Goal: Task Accomplishment & Management: Use online tool/utility

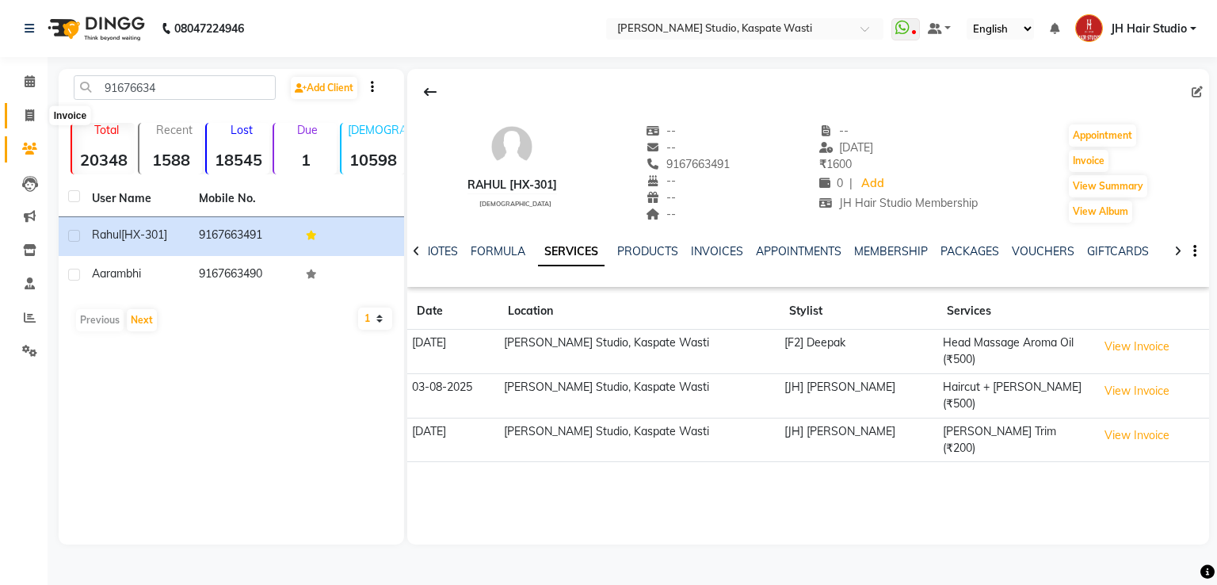
click at [29, 114] on icon at bounding box center [29, 115] width 9 height 12
select select "service"
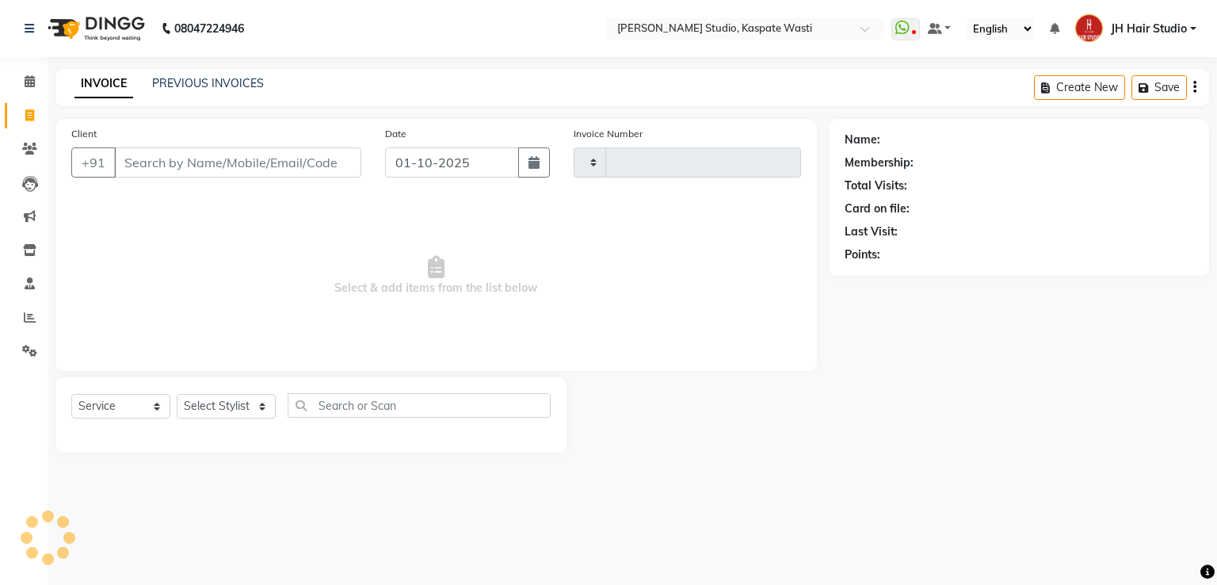
type input "5510"
select select "130"
click at [203, 86] on link "PREVIOUS INVOICES" at bounding box center [208, 83] width 112 height 14
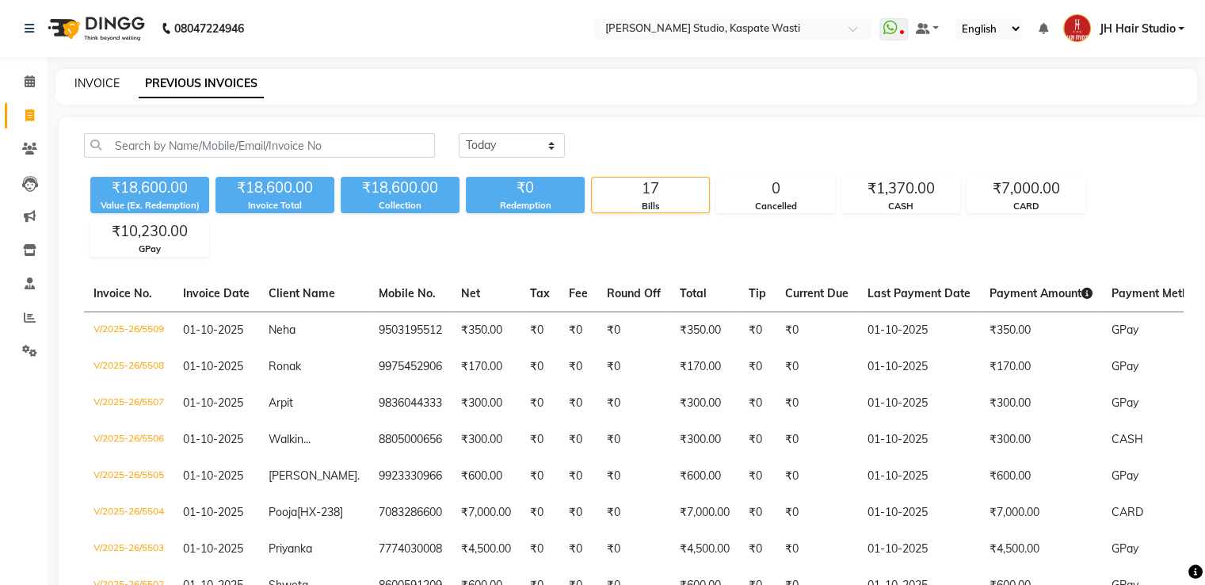
click at [102, 82] on link "INVOICE" at bounding box center [96, 83] width 45 height 14
select select "service"
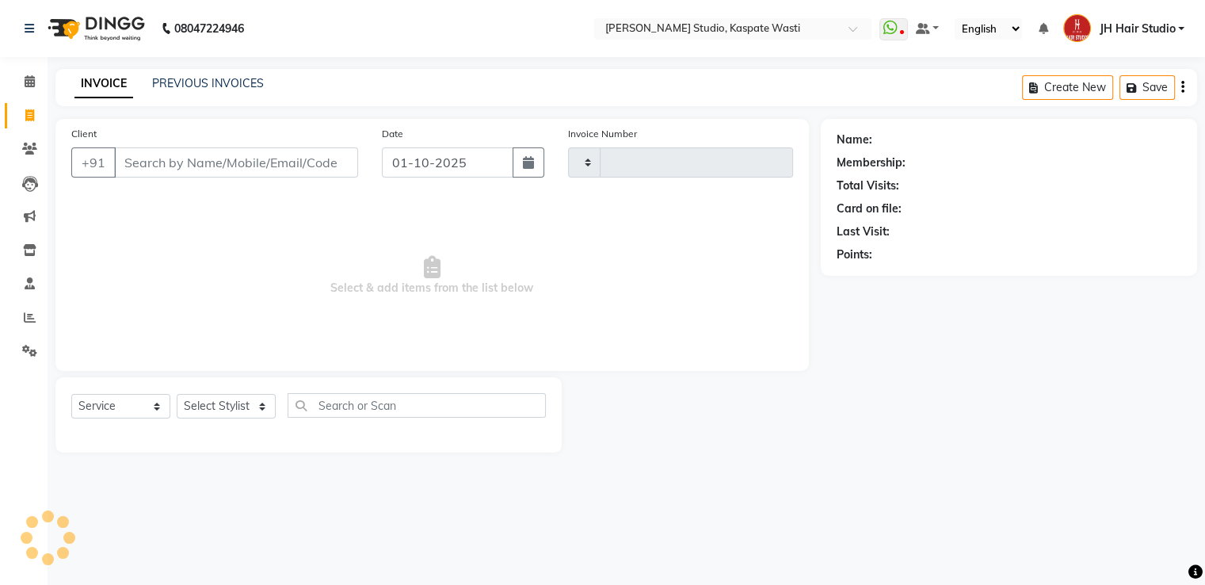
type input "5510"
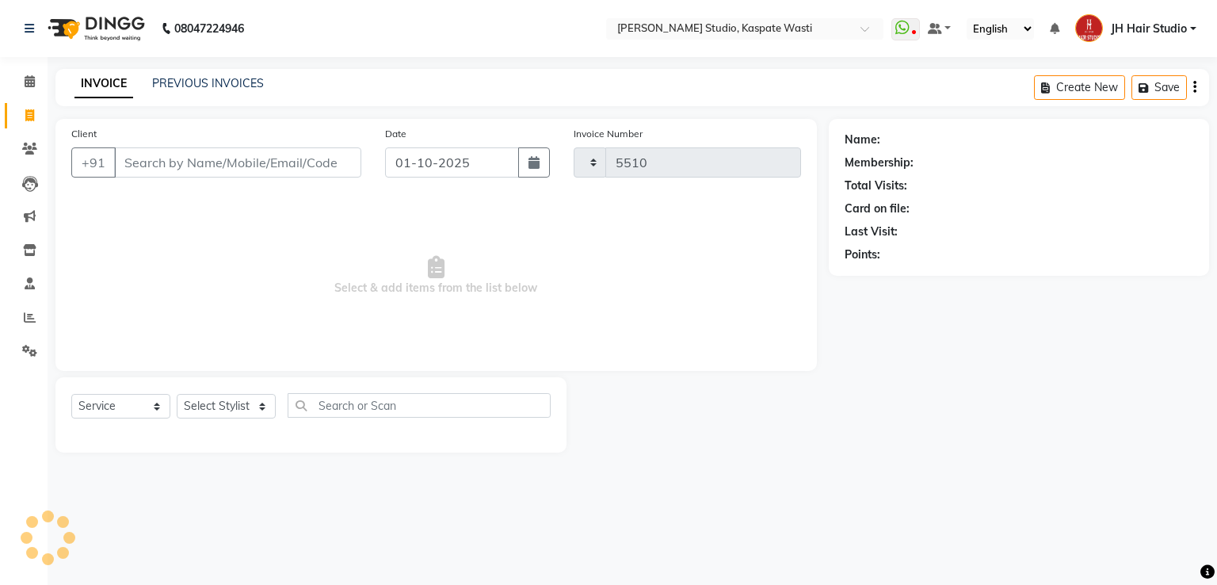
select select "130"
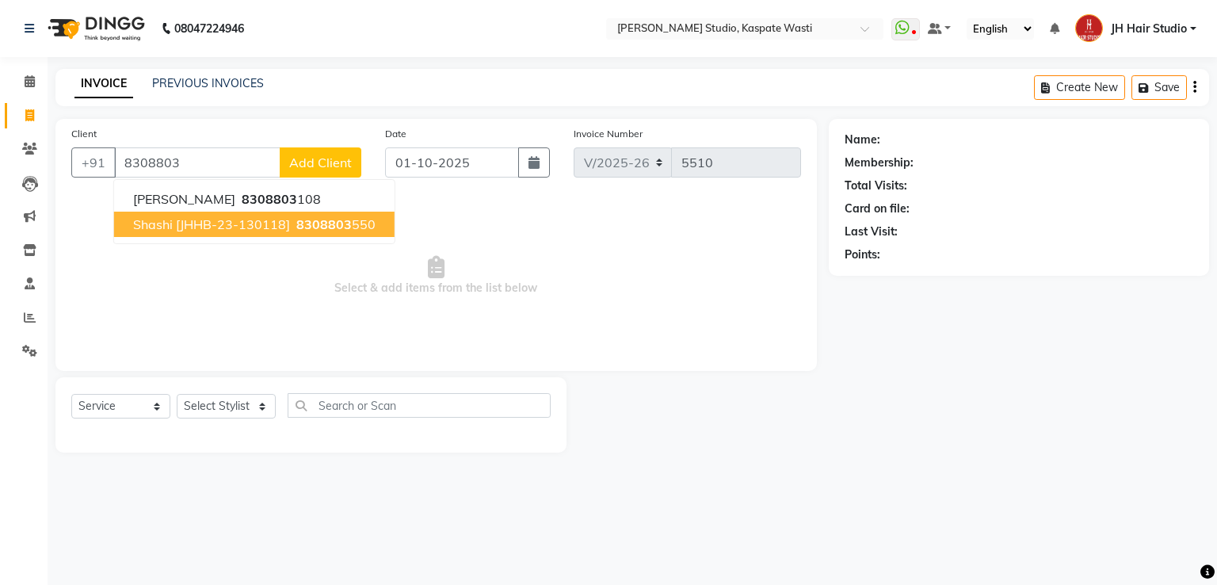
click at [270, 228] on span "Shashi [JHHB-23-130118]" at bounding box center [211, 224] width 157 height 16
type input "8308803550"
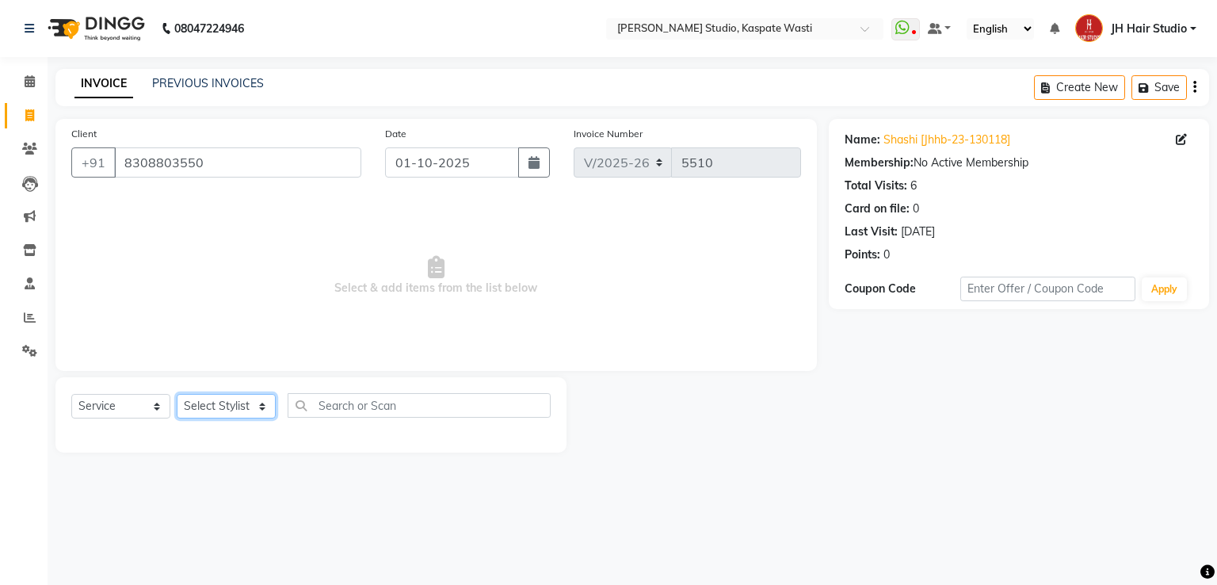
click at [216, 402] on select "Select Stylist [F1] GANESH [F1] [PERSON_NAME] [ F1] RAM [F1]Sanjay [F1][PERSON_…" at bounding box center [226, 406] width 99 height 25
select select "90919"
click at [177, 394] on select "Select Stylist [F1] GANESH [F1] [PERSON_NAME] [ F1] RAM [F1]Sanjay [F1][PERSON_…" at bounding box center [226, 406] width 99 height 25
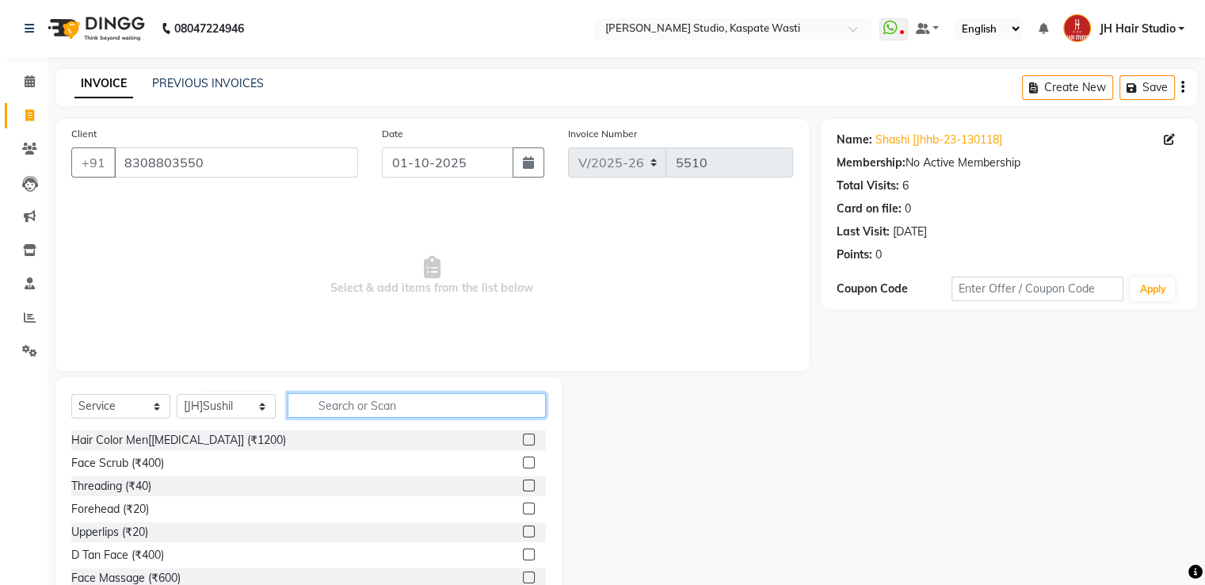
click at [371, 413] on input "text" at bounding box center [417, 405] width 258 height 25
click at [643, 50] on nav "08047224946 Select Location × Habib Xclusive Studio, Kaspate Wasti WhatsApp Sta…" at bounding box center [602, 28] width 1205 height 57
click at [373, 407] on input "text" at bounding box center [417, 405] width 258 height 25
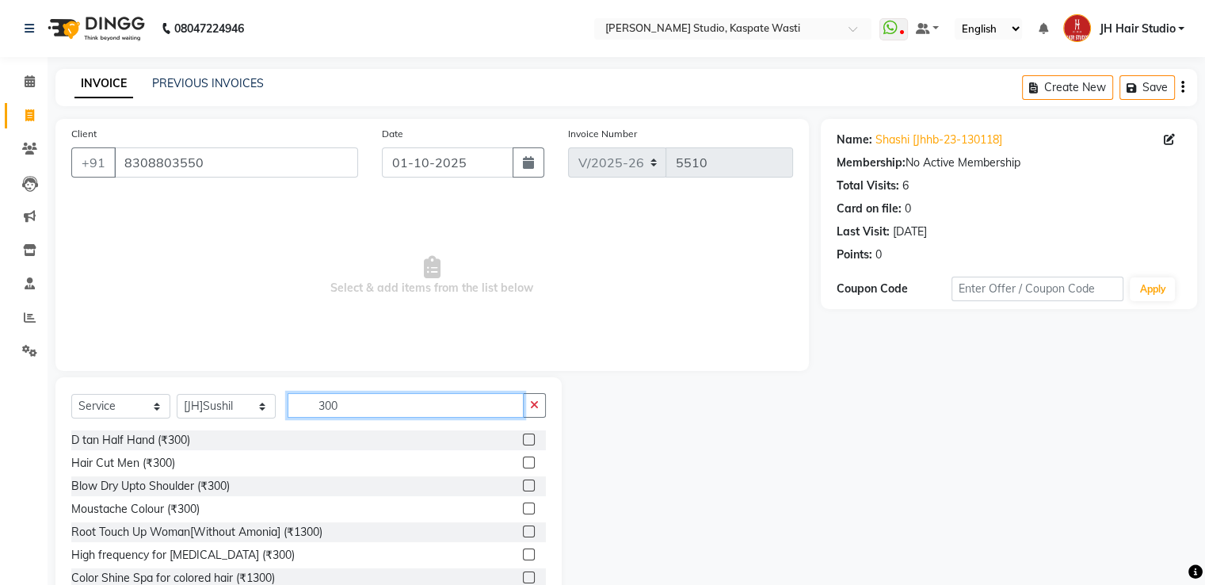
type input "300"
click at [523, 463] on label at bounding box center [529, 462] width 12 height 12
click at [523, 463] on input "checkbox" at bounding box center [528, 463] width 10 height 10
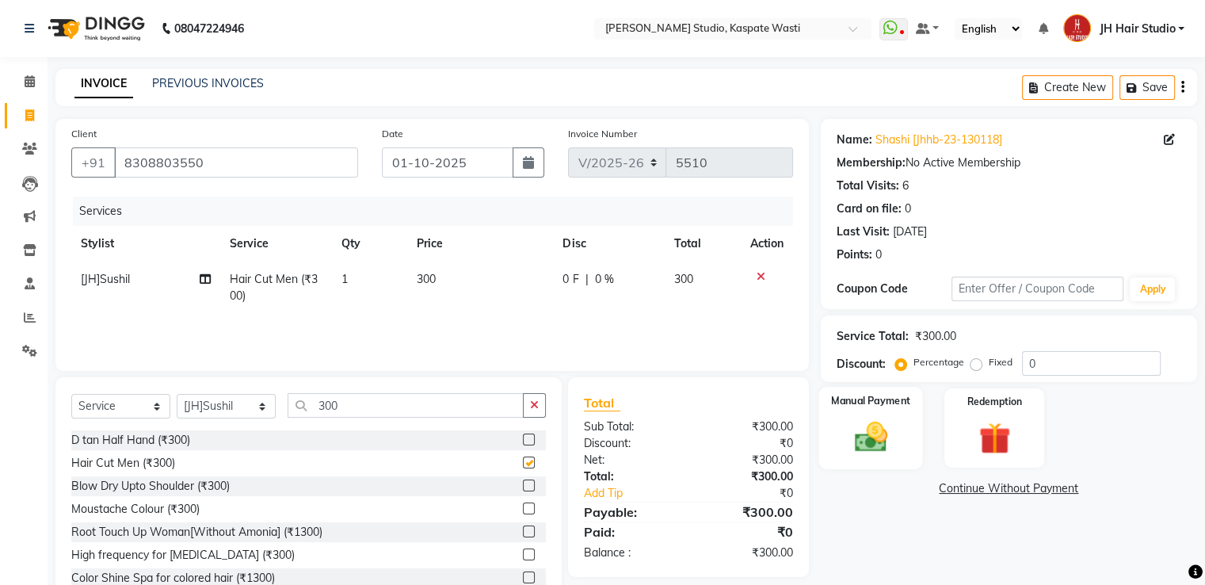
checkbox input "false"
click at [891, 445] on img at bounding box center [870, 437] width 53 height 38
click at [945, 486] on span "GPay" at bounding box center [952, 489] width 32 height 18
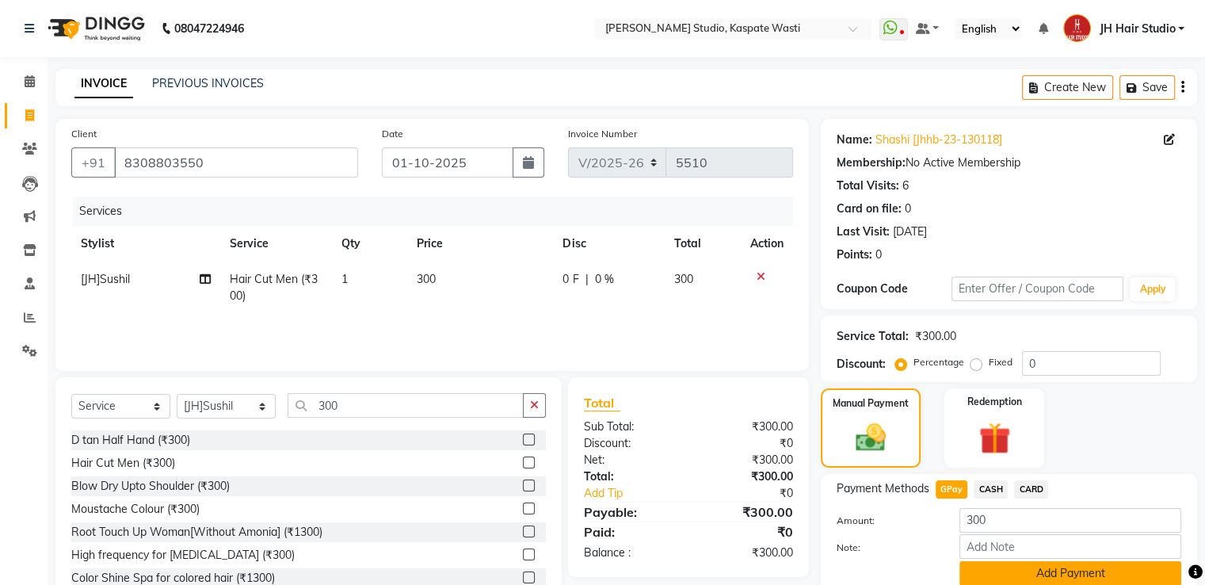
click at [1122, 564] on button "Add Payment" at bounding box center [1070, 573] width 222 height 25
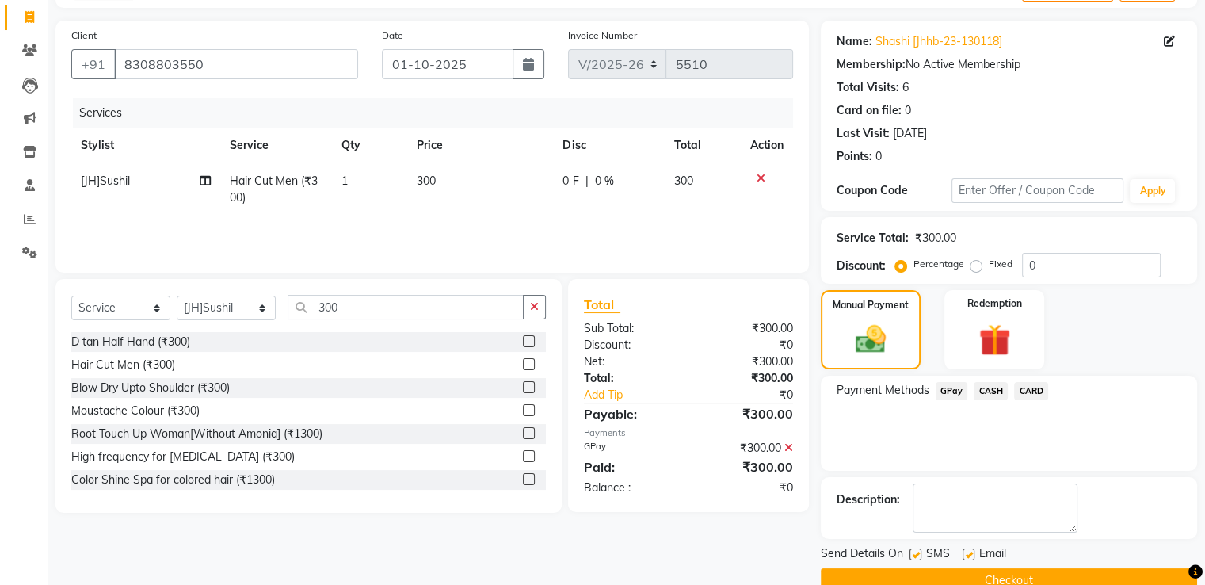
scroll to position [129, 0]
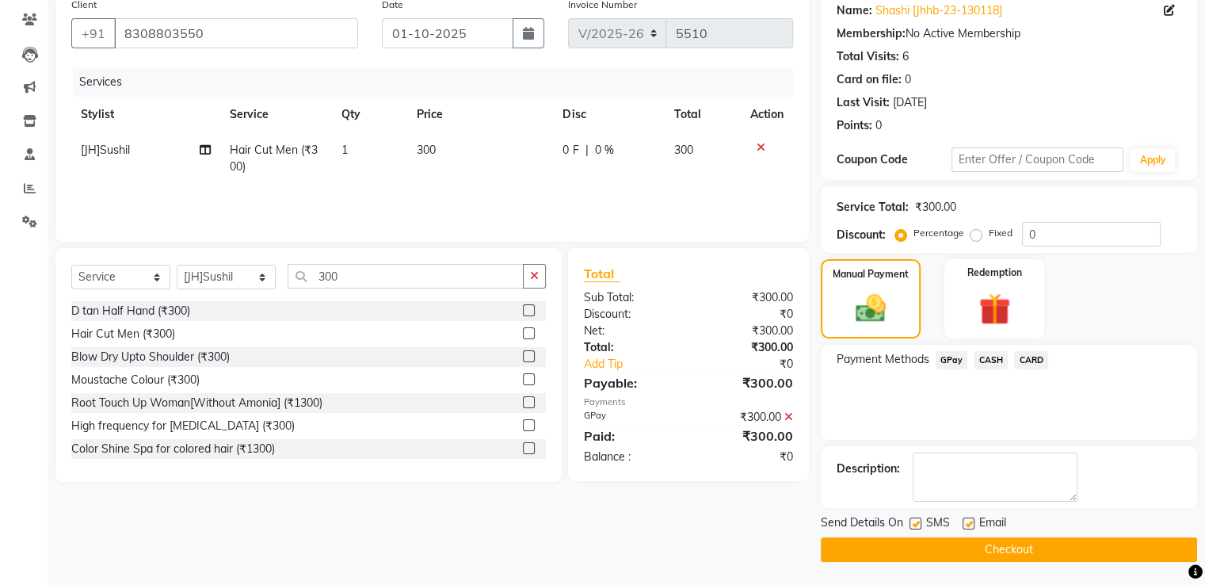
click at [1046, 551] on button "Checkout" at bounding box center [1009, 549] width 376 height 25
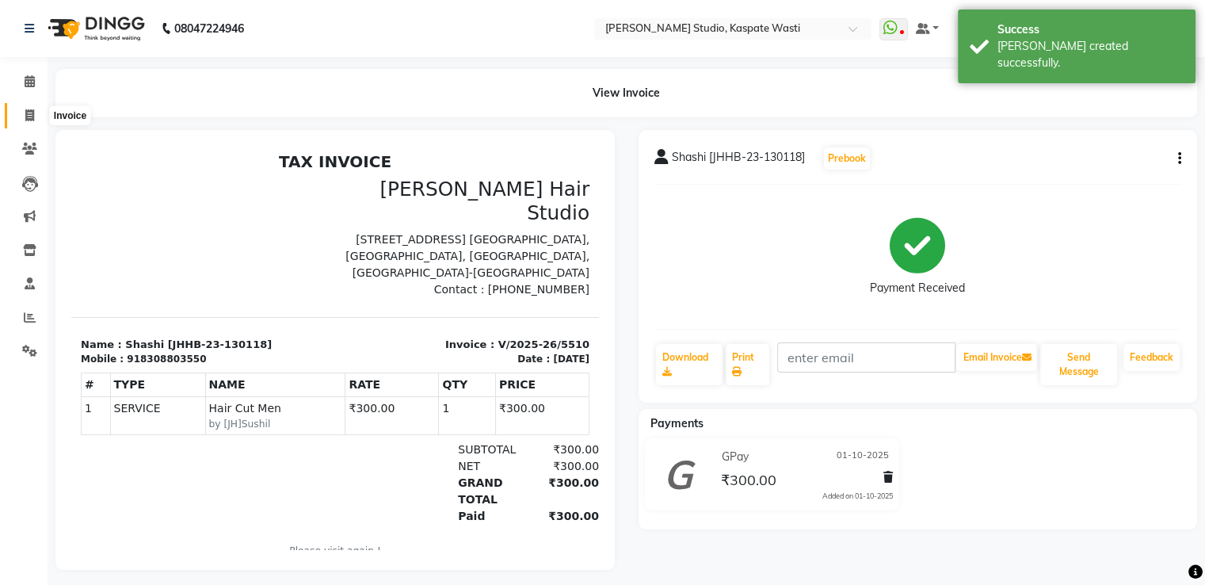
click at [22, 118] on span at bounding box center [30, 116] width 28 height 18
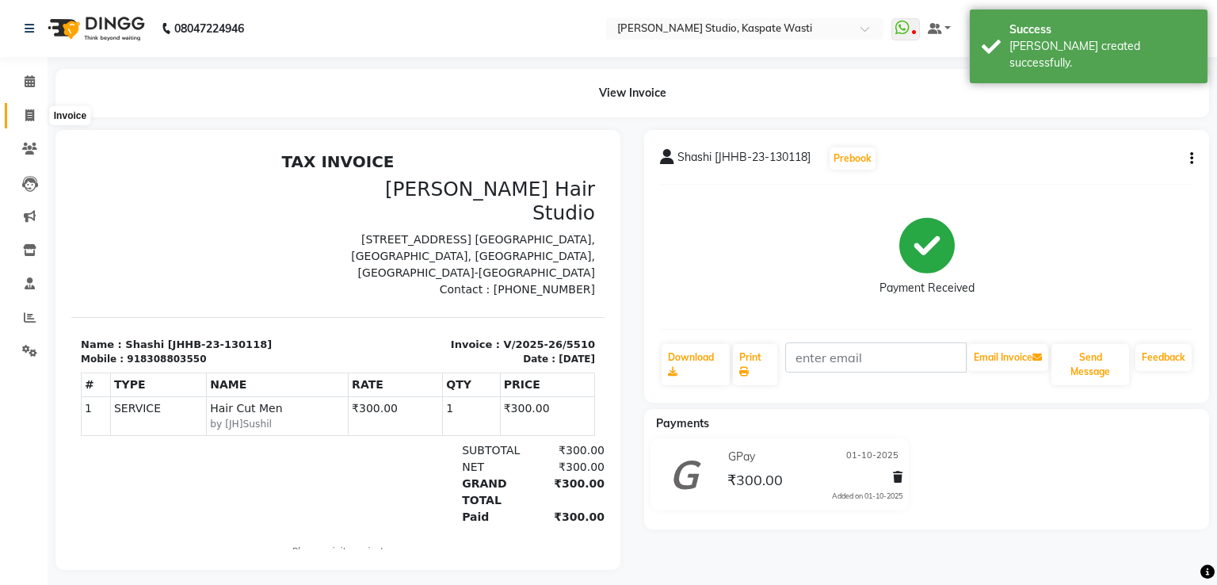
select select "130"
select select "service"
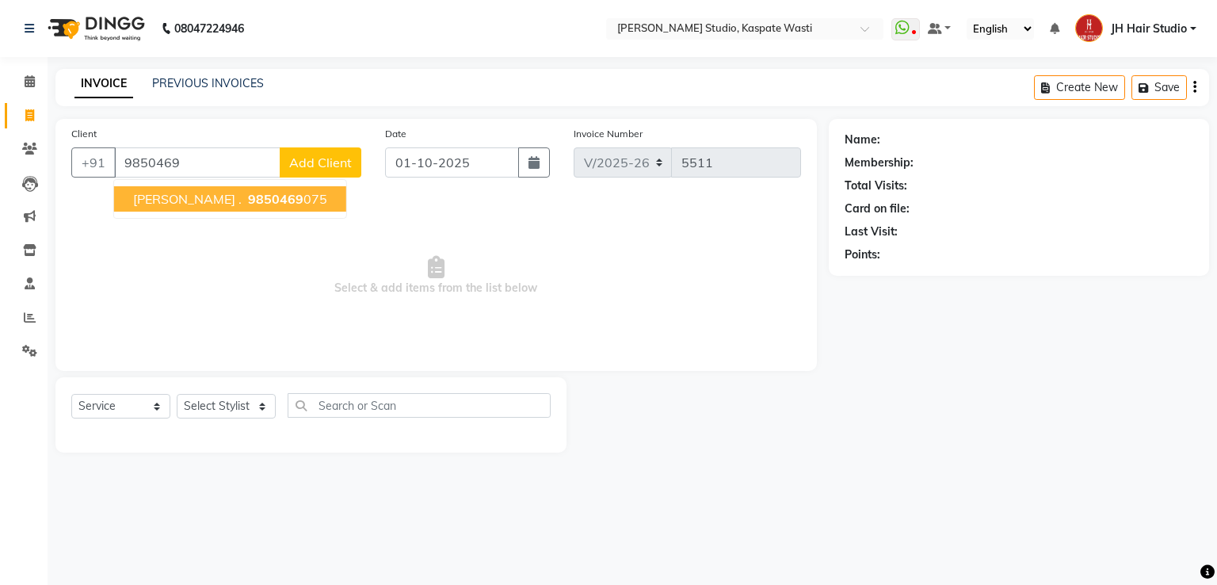
click at [265, 203] on button "[PERSON_NAME] . 9850469 075" at bounding box center [230, 198] width 232 height 25
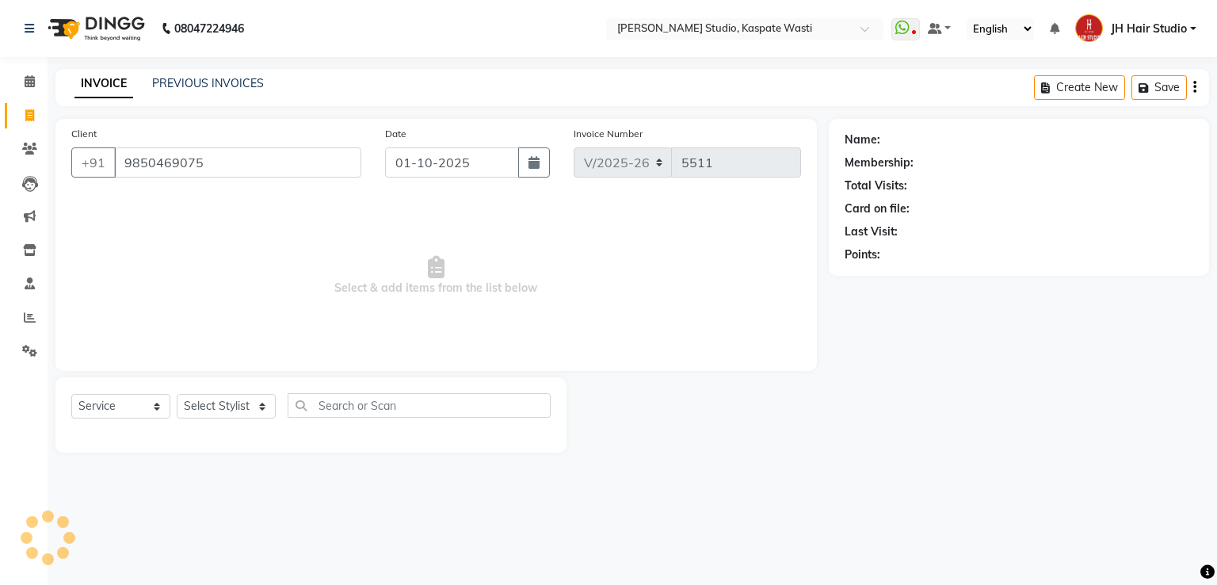
type input "9850469075"
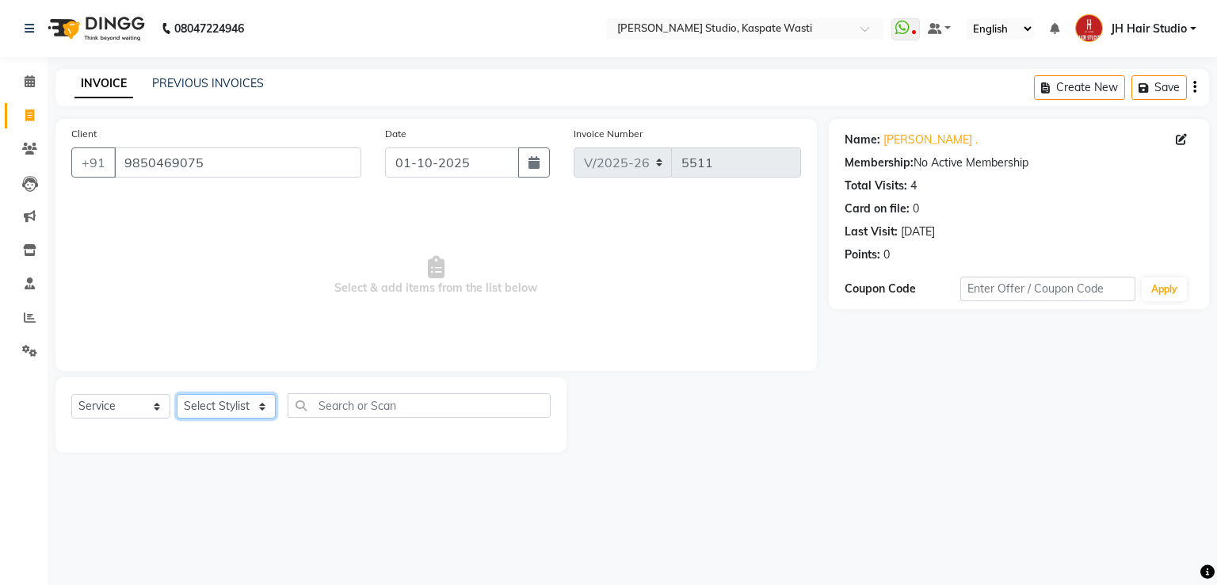
click at [247, 410] on select "Select Stylist [F1] GANESH [F1] [PERSON_NAME] [ F1] RAM [F1]Sanjay [F1][PERSON_…" at bounding box center [226, 406] width 99 height 25
select select "3887"
click at [177, 394] on select "Select Stylist [F1] GANESH [F1] [PERSON_NAME] [ F1] RAM [F1]Sanjay [F1][PERSON_…" at bounding box center [226, 406] width 99 height 25
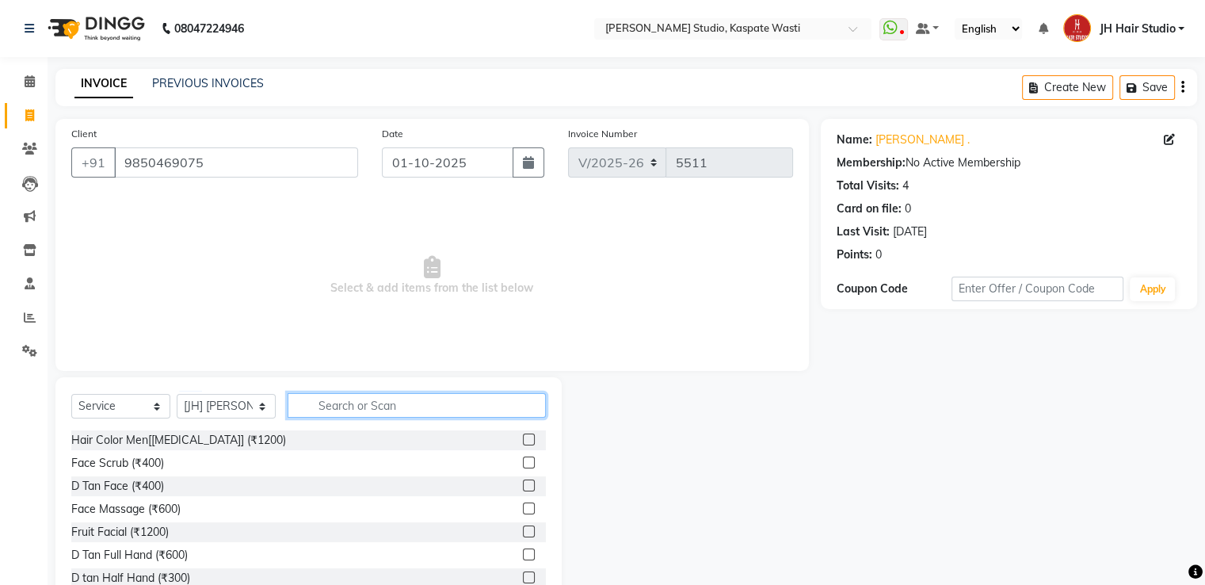
click at [374, 413] on input "text" at bounding box center [417, 405] width 258 height 25
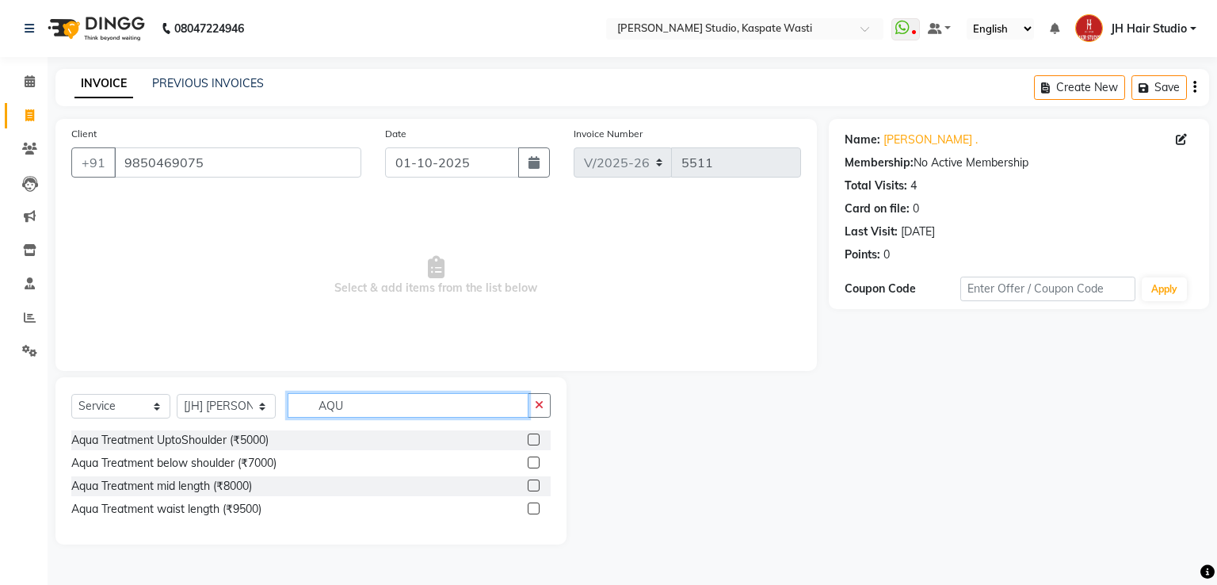
type input "AQU"
click at [535, 508] on label at bounding box center [534, 508] width 12 height 12
click at [535, 508] on input "checkbox" at bounding box center [533, 509] width 10 height 10
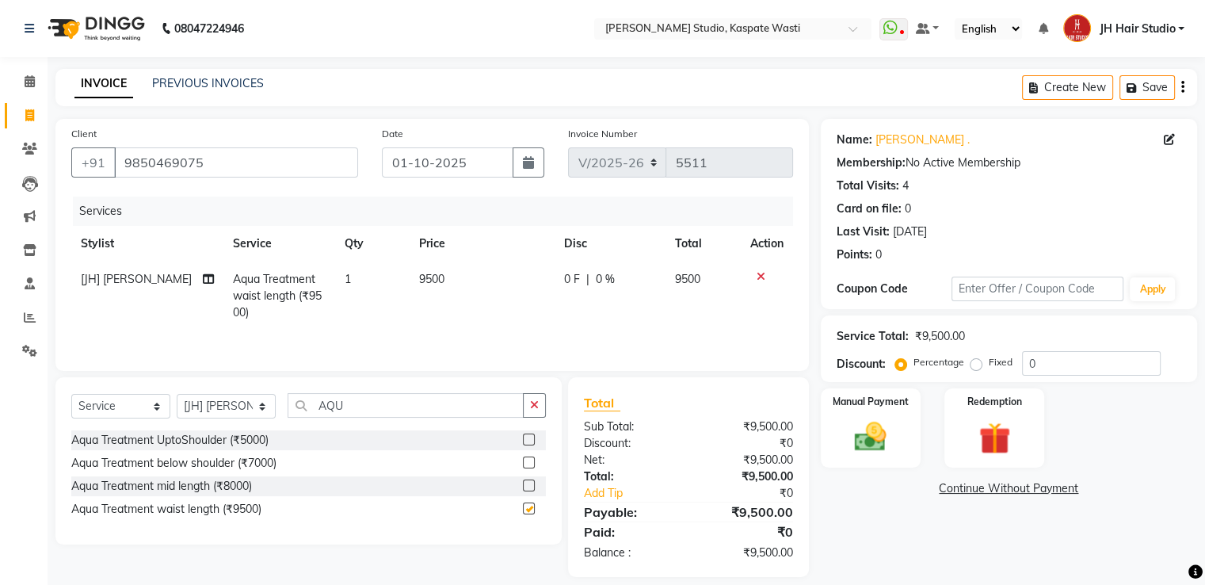
checkbox input "false"
click at [434, 292] on td "9500" at bounding box center [482, 295] width 145 height 69
select select "3887"
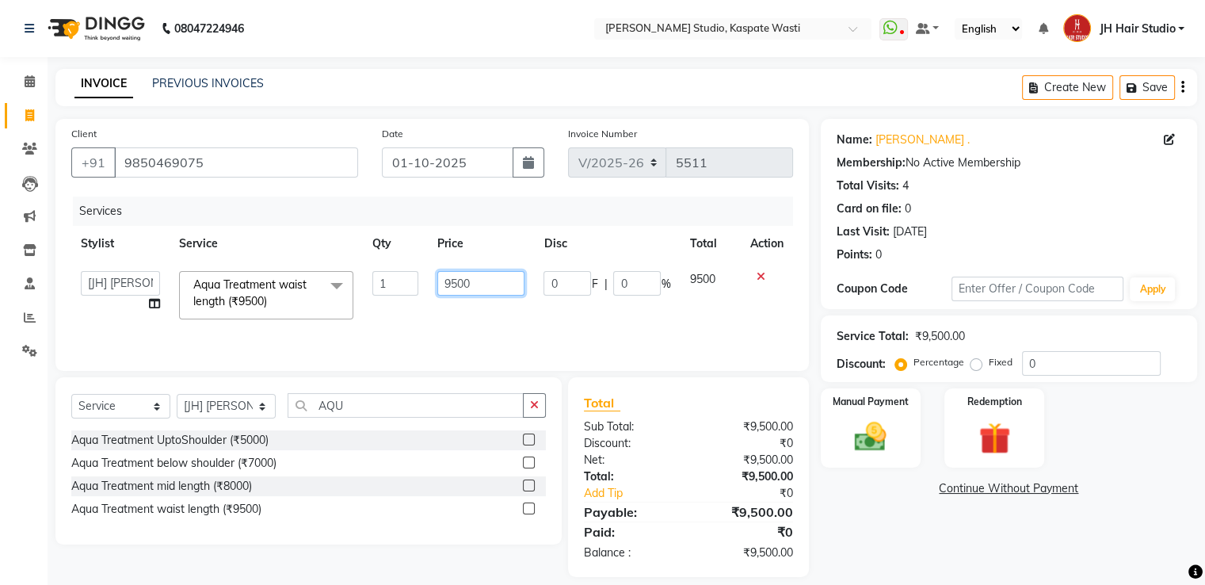
drag, startPoint x: 456, startPoint y: 289, endPoint x: 432, endPoint y: 280, distance: 26.3
click at [432, 280] on td "9500" at bounding box center [481, 294] width 106 height 67
type input "1000"
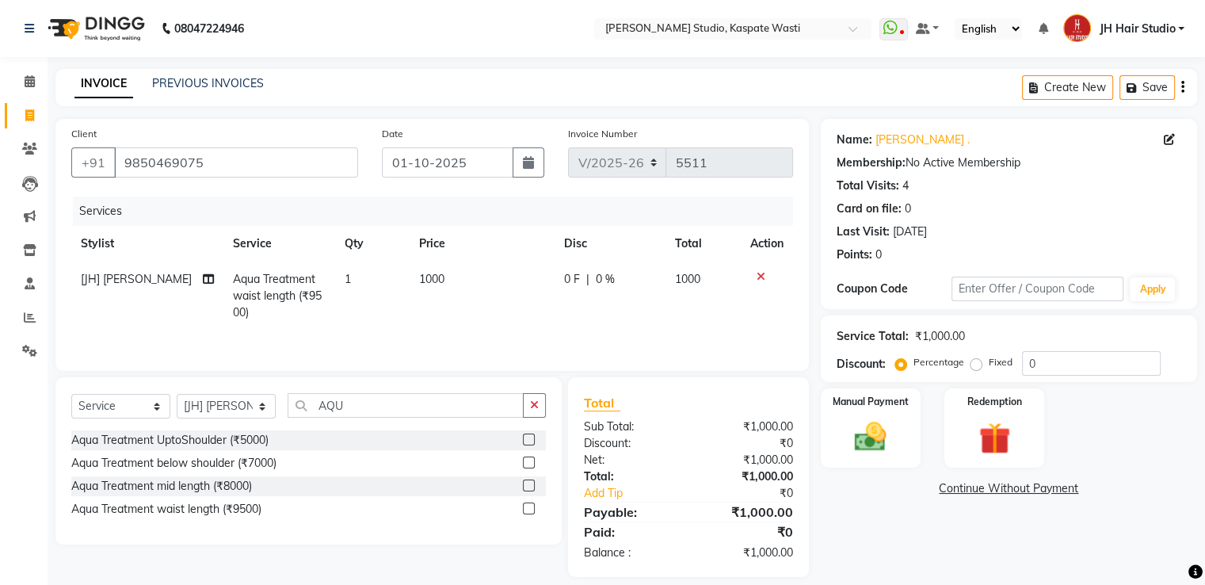
click at [479, 311] on td "1000" at bounding box center [482, 295] width 145 height 69
select select "3887"
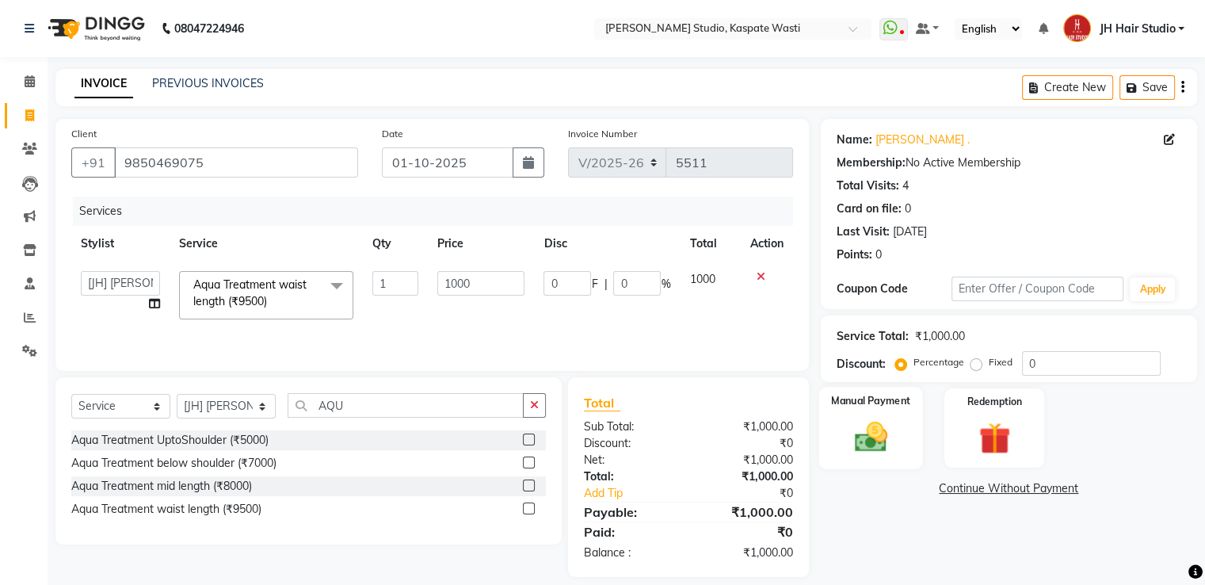
click at [879, 431] on img at bounding box center [870, 437] width 53 height 38
click at [992, 492] on span "CASH" at bounding box center [991, 489] width 34 height 18
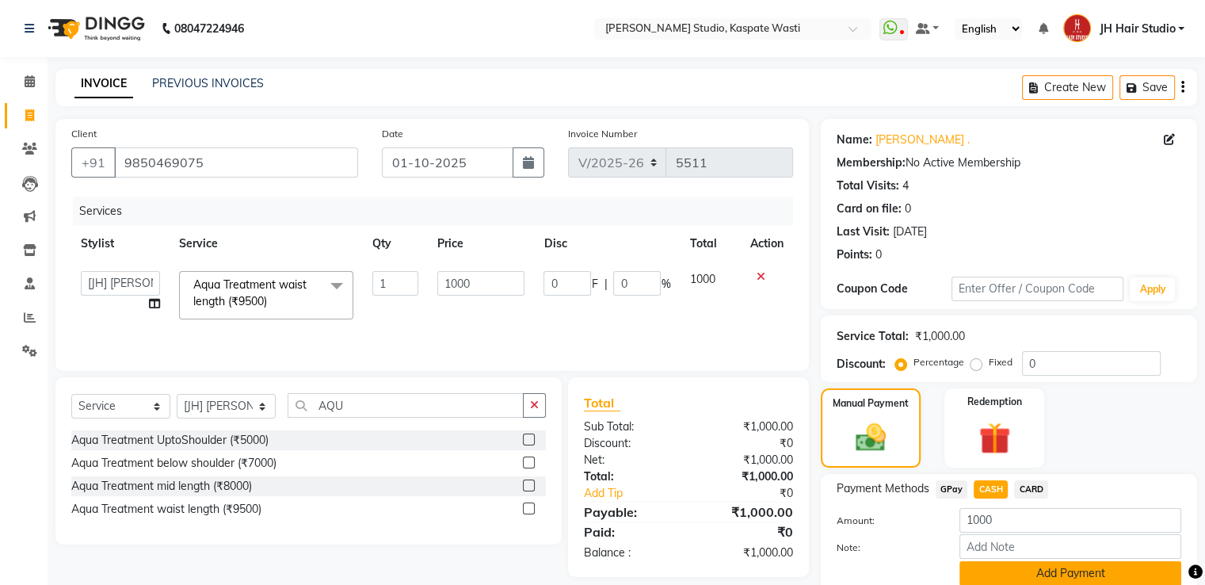
click at [1055, 570] on button "Add Payment" at bounding box center [1070, 573] width 222 height 25
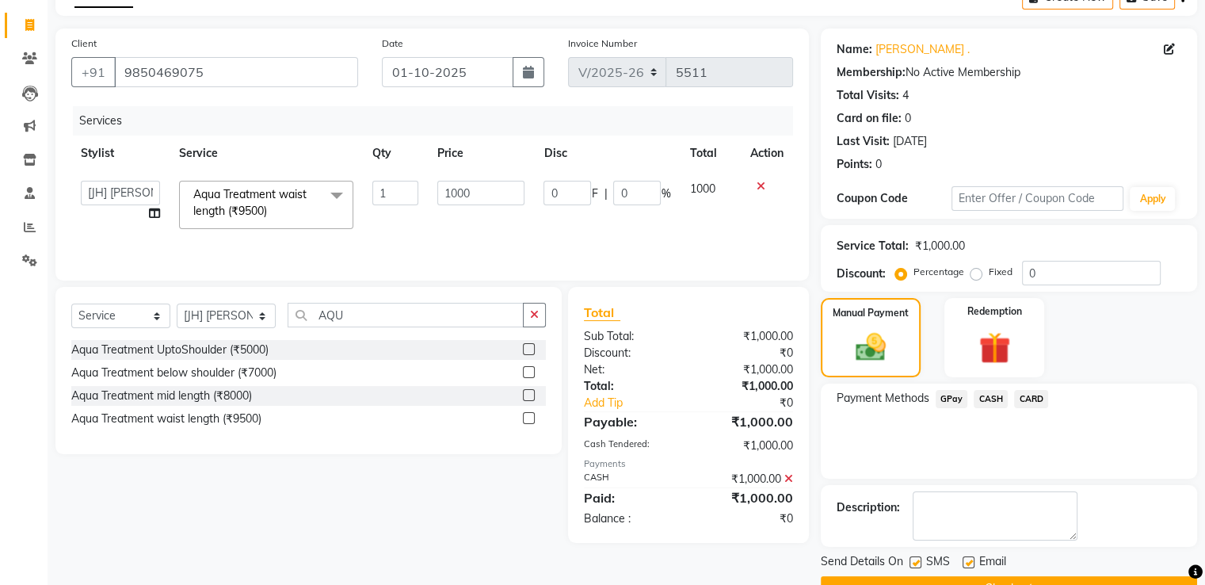
scroll to position [129, 0]
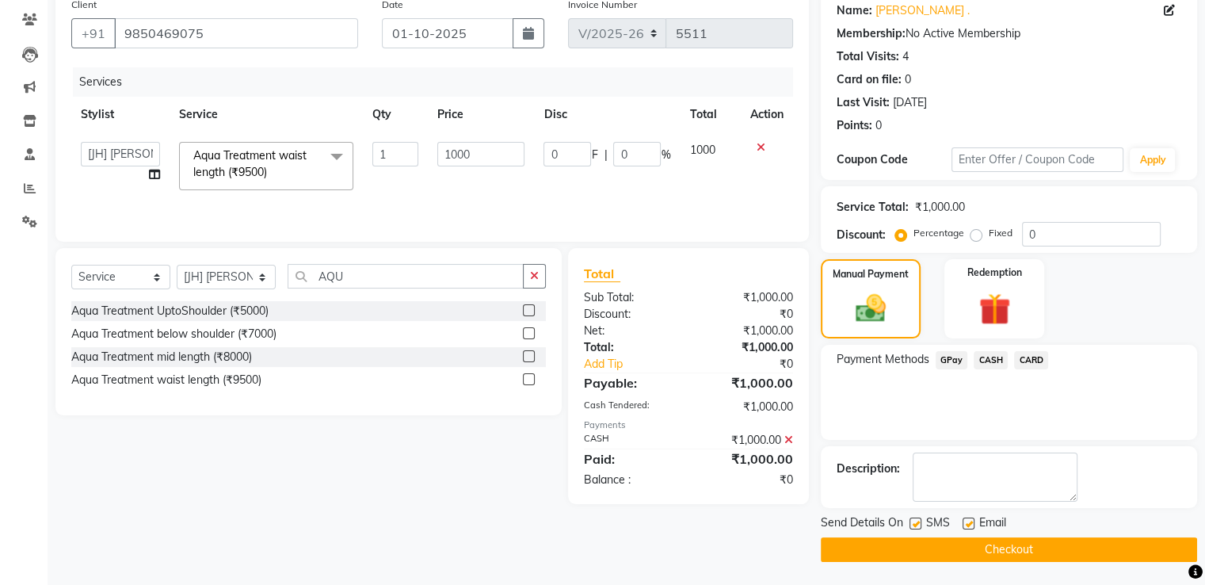
click at [1046, 547] on button "Checkout" at bounding box center [1009, 549] width 376 height 25
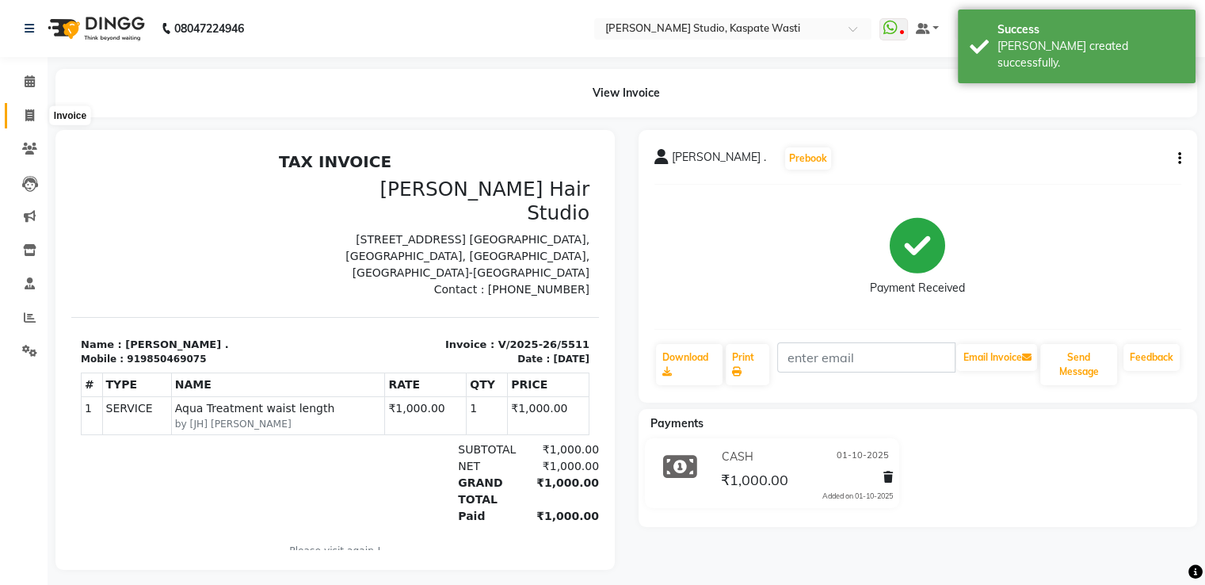
click at [26, 116] on icon at bounding box center [29, 115] width 9 height 12
select select "service"
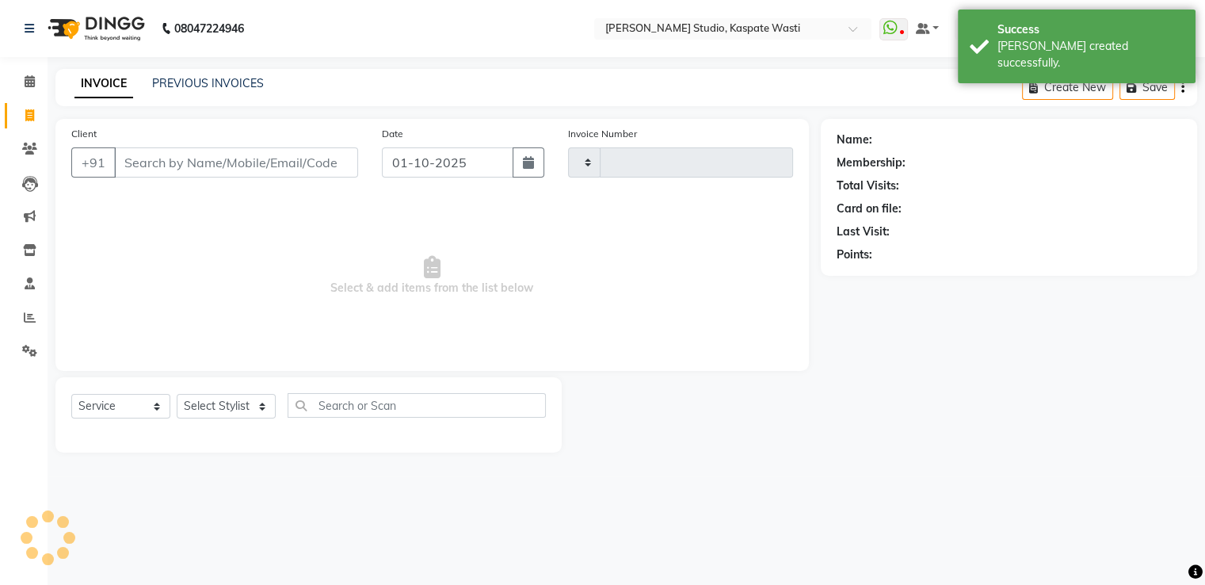
type input "5512"
select select "130"
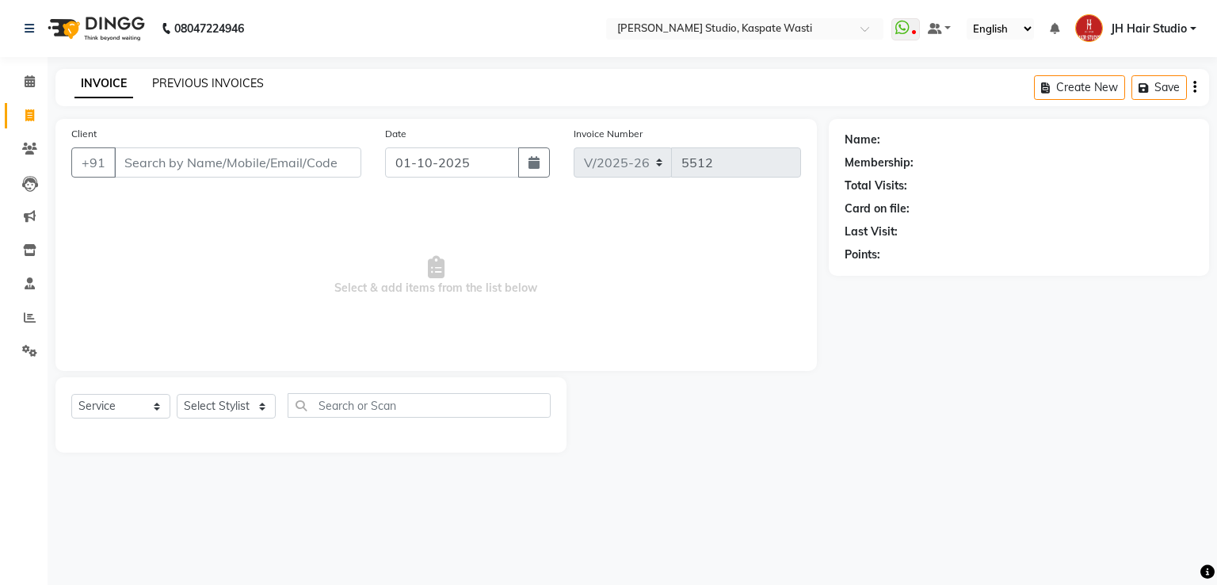
click at [177, 85] on link "PREVIOUS INVOICES" at bounding box center [208, 83] width 112 height 14
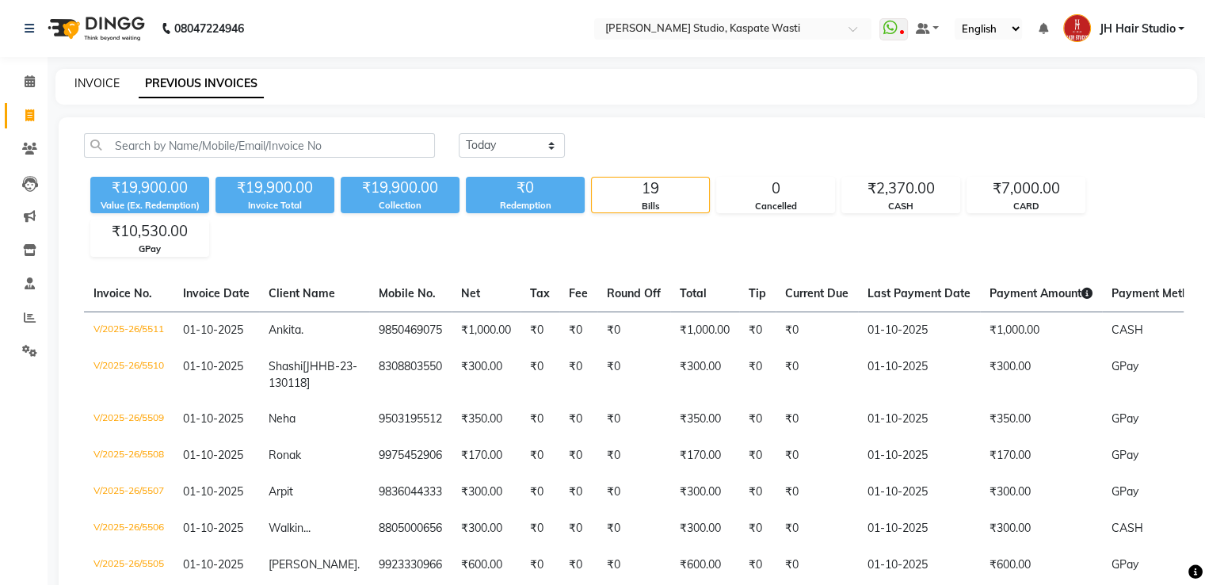
click at [83, 88] on link "INVOICE" at bounding box center [96, 83] width 45 height 14
select select "130"
select select "service"
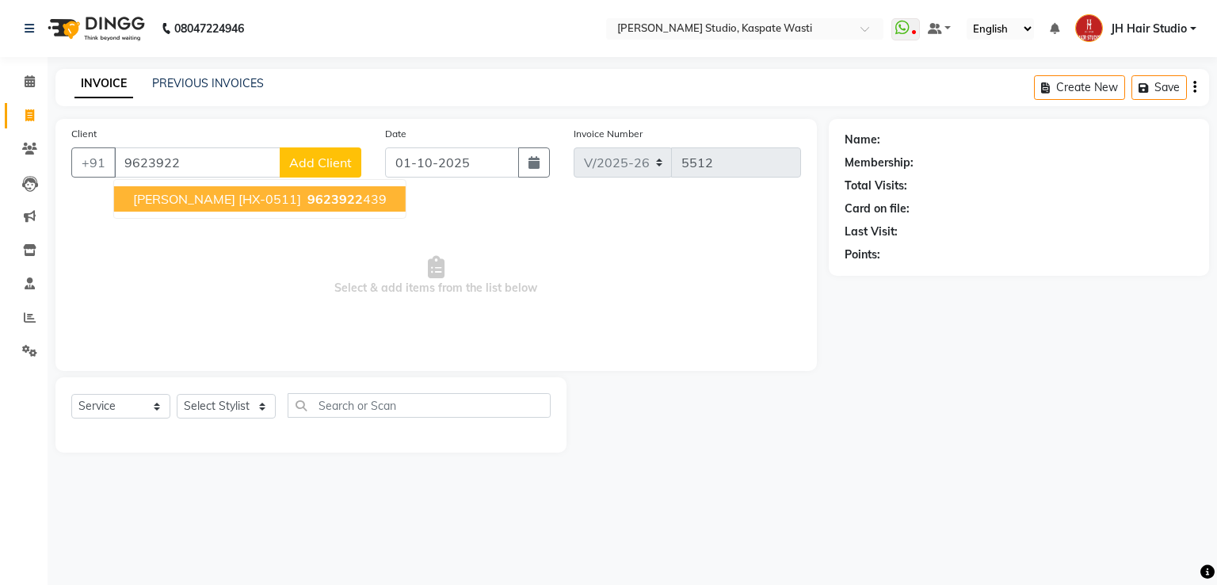
click at [191, 192] on span "[PERSON_NAME] [HX-0511]" at bounding box center [217, 199] width 168 height 16
type input "9623922439"
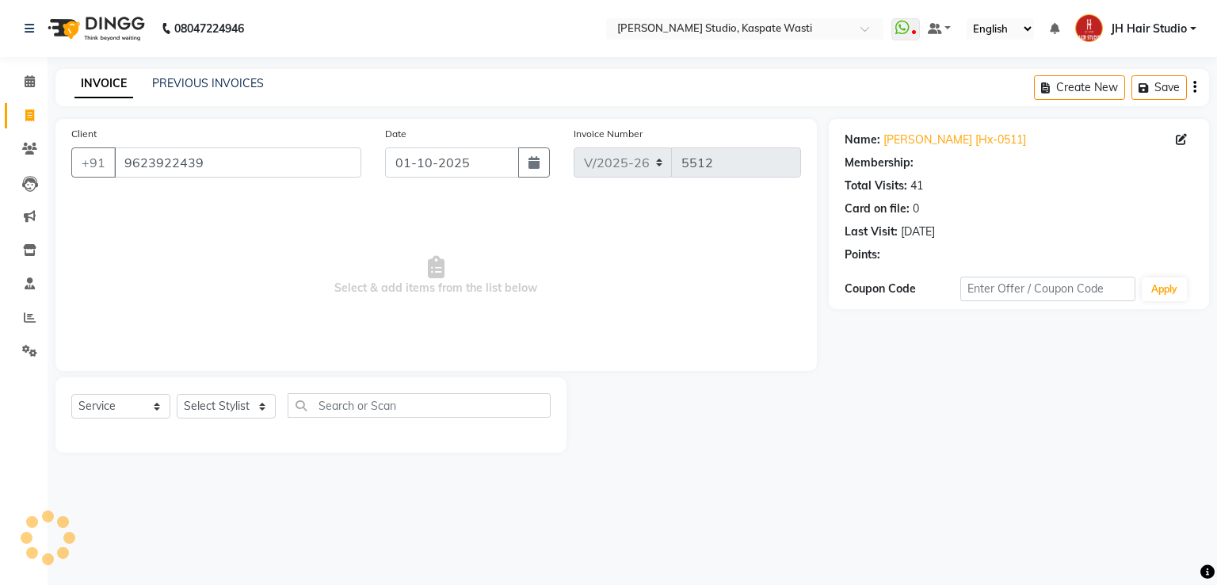
select select "1: Object"
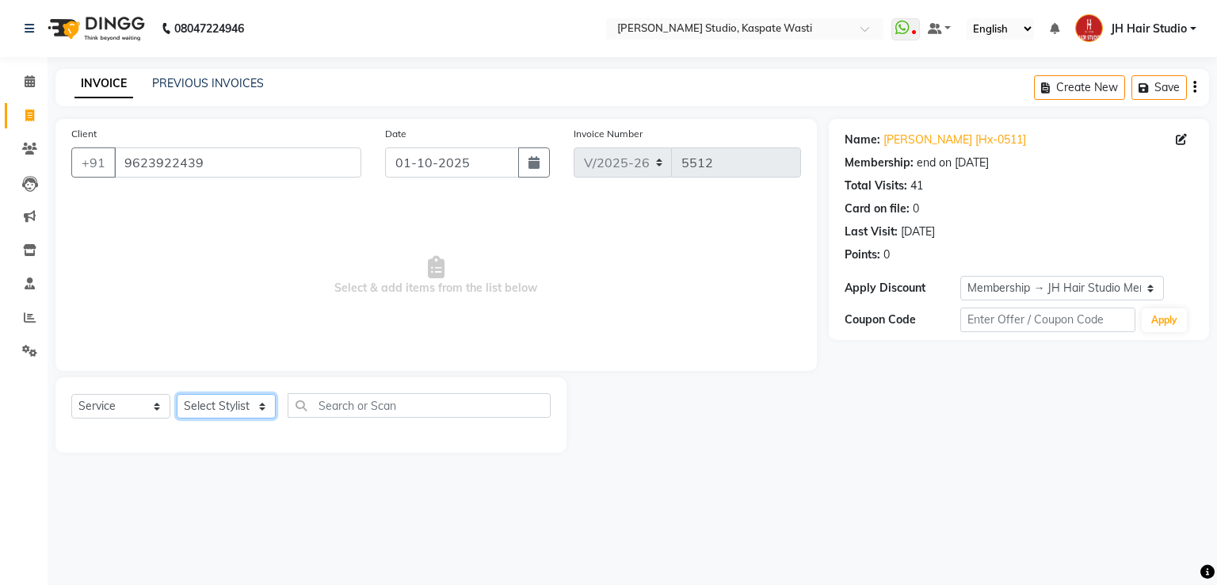
click at [225, 404] on select "Select Stylist [F1] GANESH [F1] [PERSON_NAME] [ F1] RAM [F1]Sanjay [F1][PERSON_…" at bounding box center [226, 406] width 99 height 25
select select "93458"
click at [177, 394] on select "Select Stylist [F1] GANESH [F1] [PERSON_NAME] [ F1] RAM [F1]Sanjay [F1][PERSON_…" at bounding box center [226, 406] width 99 height 25
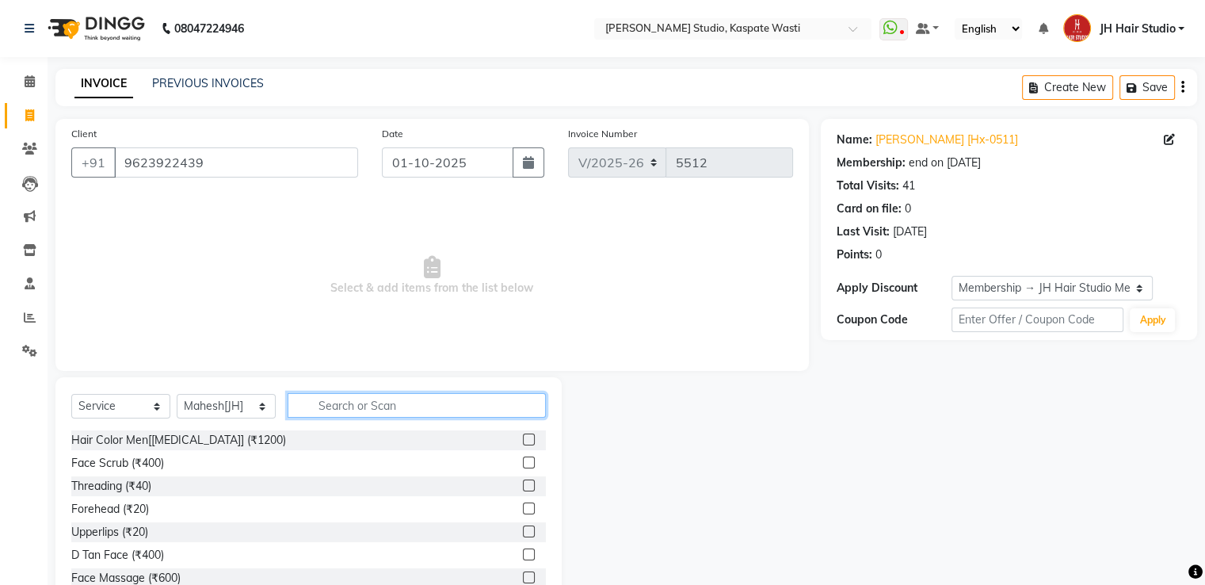
click at [357, 399] on input "text" at bounding box center [417, 405] width 258 height 25
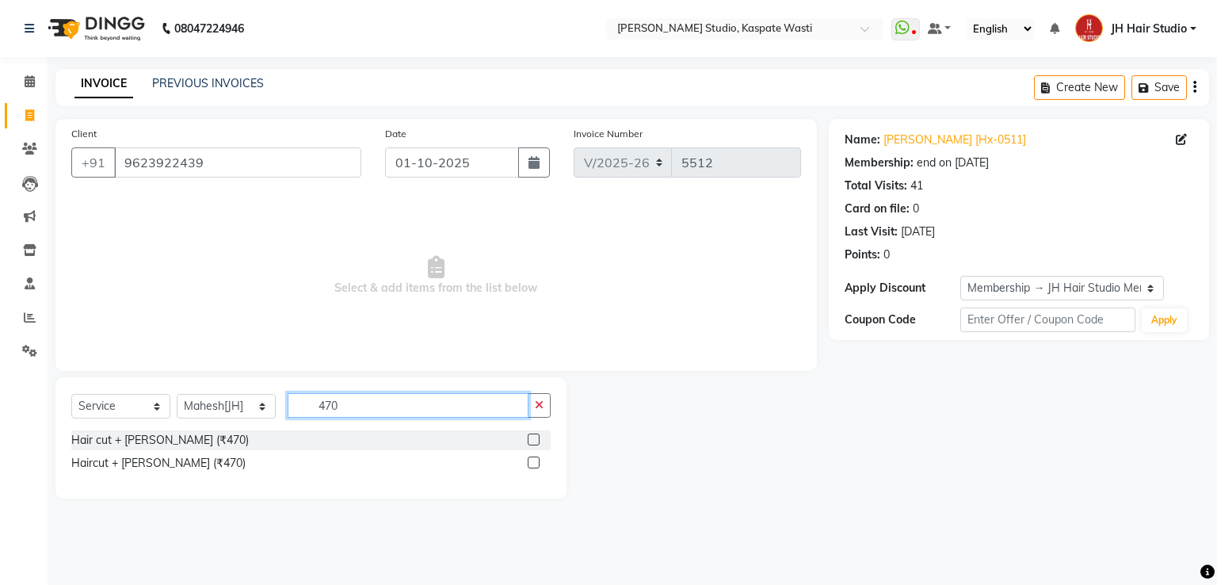
type input "470"
click at [532, 437] on label at bounding box center [534, 439] width 12 height 12
click at [532, 437] on input "checkbox" at bounding box center [533, 440] width 10 height 10
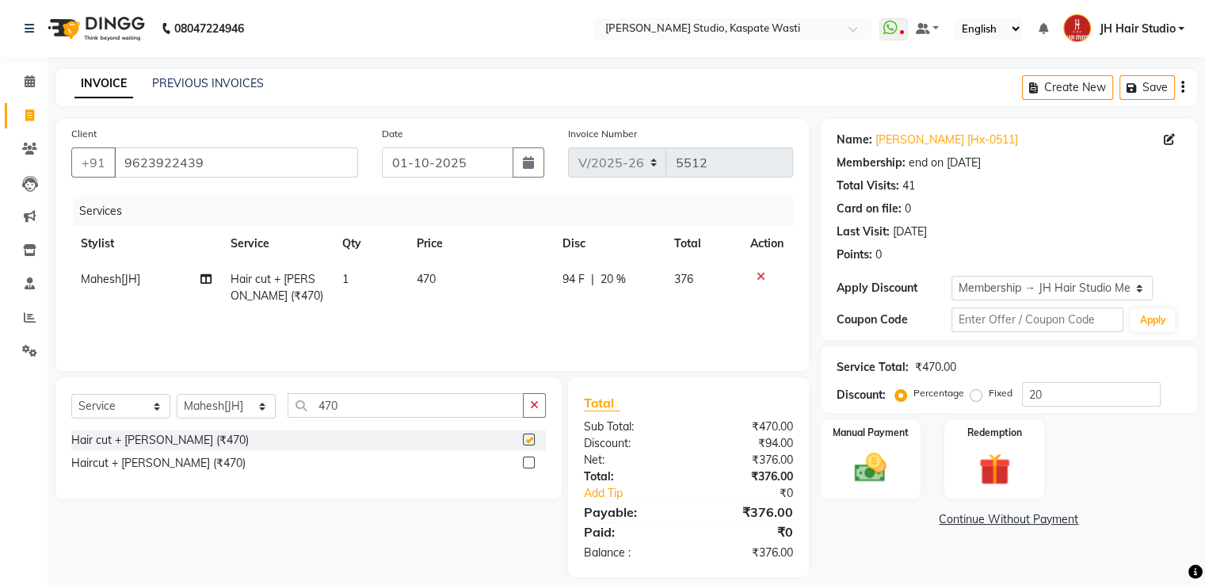
checkbox input "false"
click at [435, 283] on span "470" at bounding box center [426, 279] width 19 height 14
select select "93458"
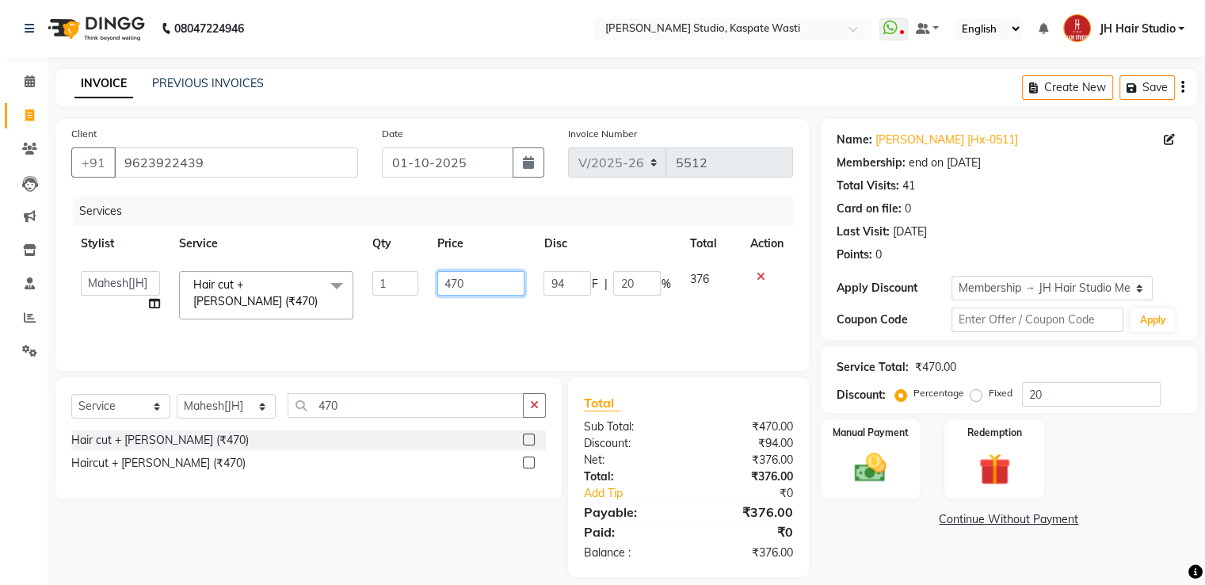
click at [459, 290] on input "470" at bounding box center [480, 283] width 87 height 25
type input "400"
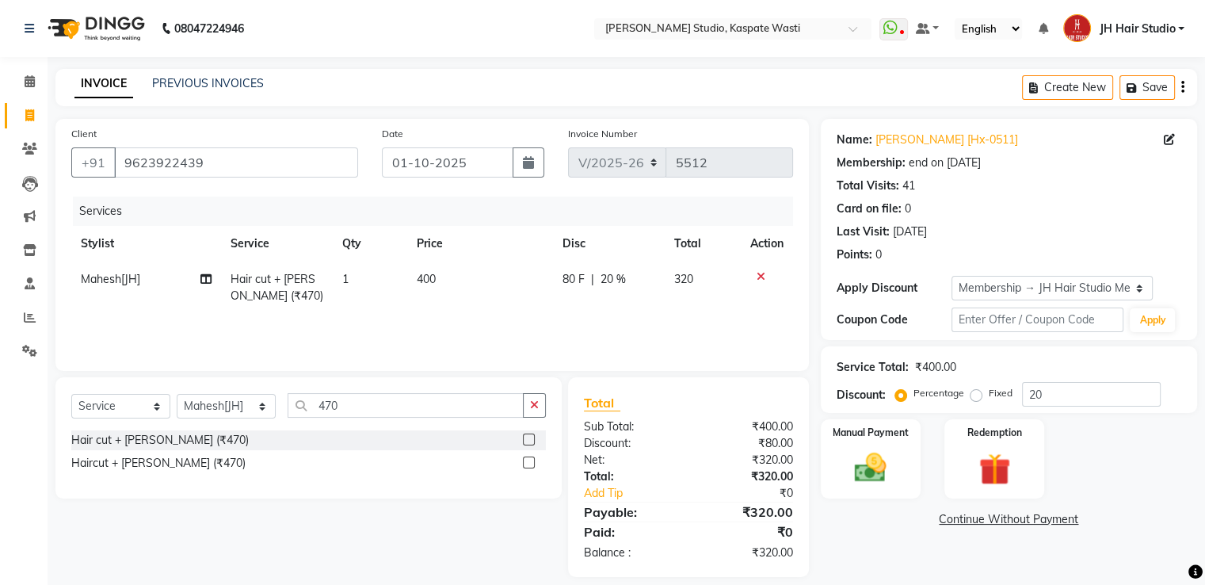
click at [627, 286] on div "80 F | 20 %" at bounding box center [608, 279] width 93 height 17
select select "93458"
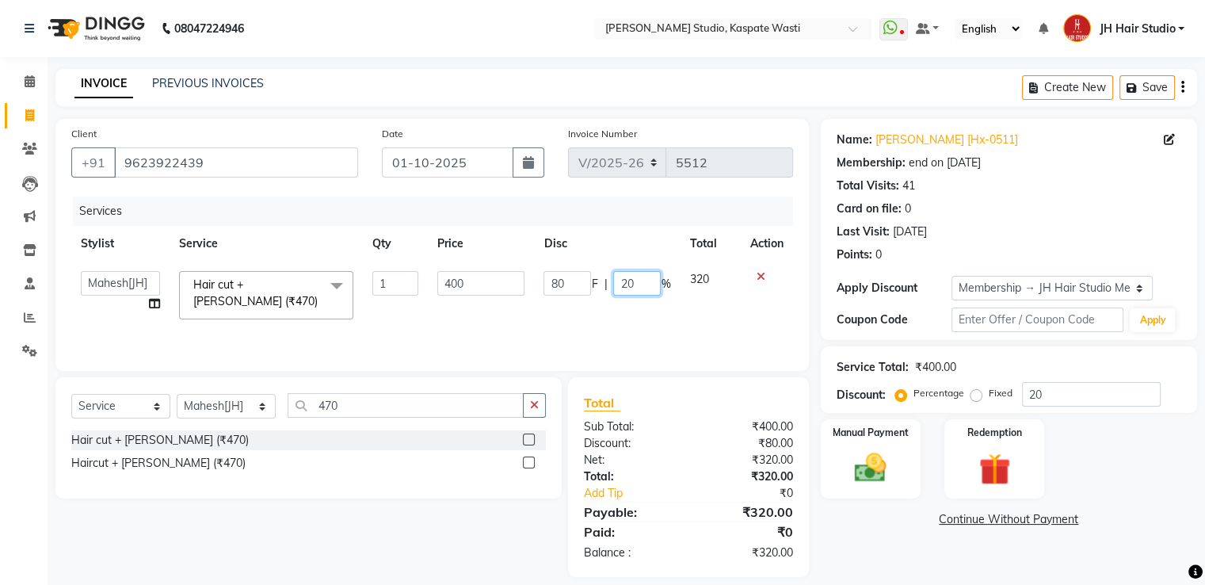
click at [627, 286] on input "20" at bounding box center [637, 283] width 48 height 25
type input "0"
click at [856, 461] on img at bounding box center [870, 468] width 53 height 38
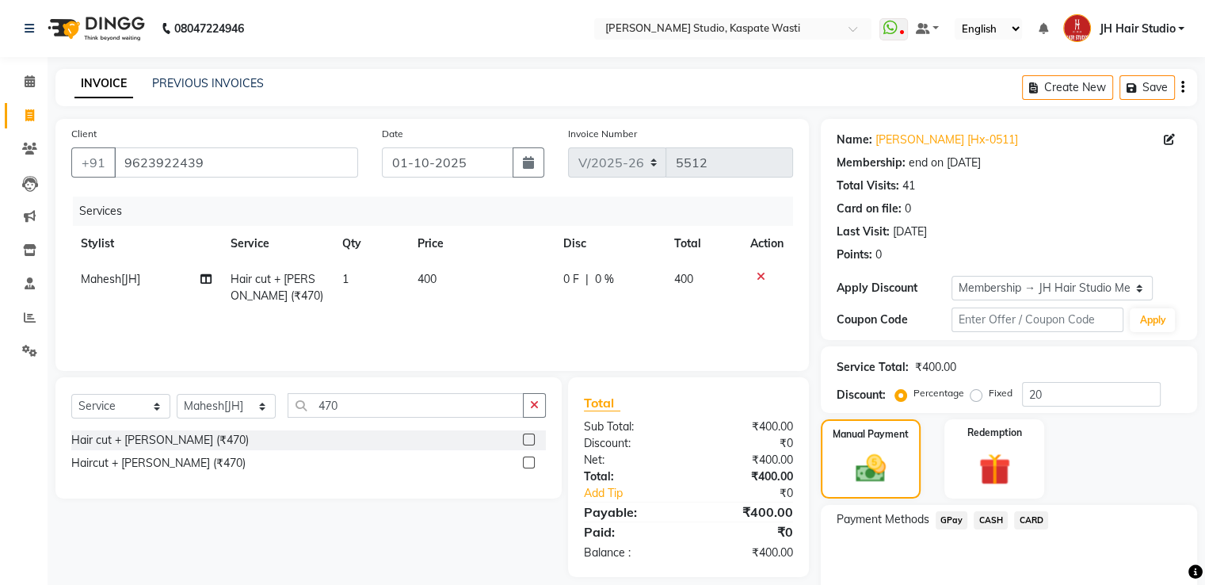
click at [944, 517] on span "GPay" at bounding box center [952, 520] width 32 height 18
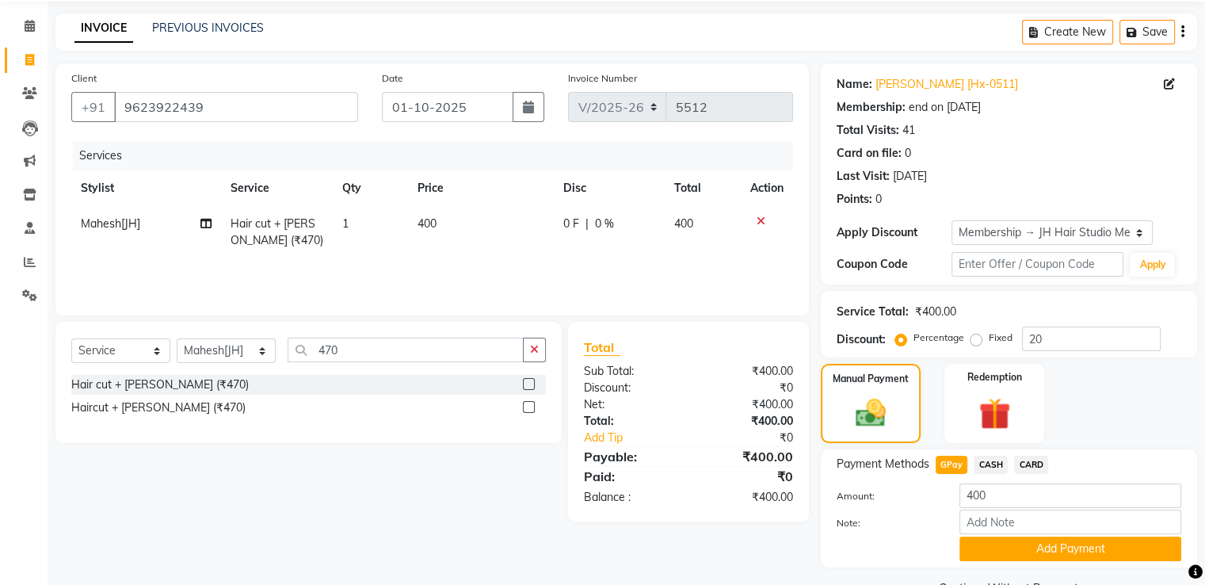
scroll to position [95, 0]
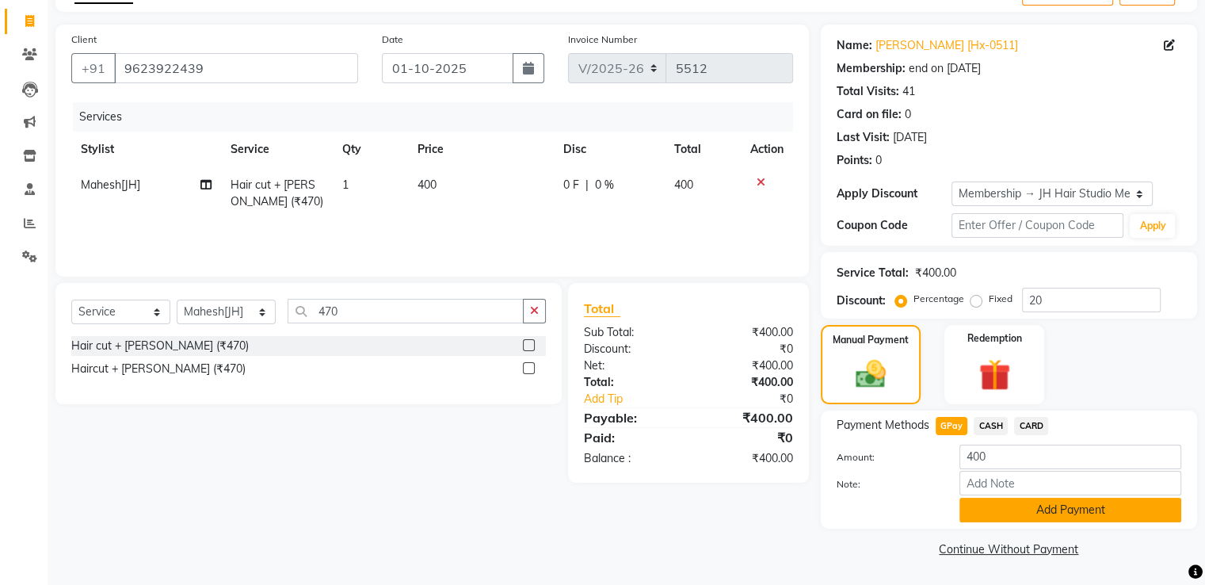
click at [1068, 520] on button "Add Payment" at bounding box center [1070, 509] width 222 height 25
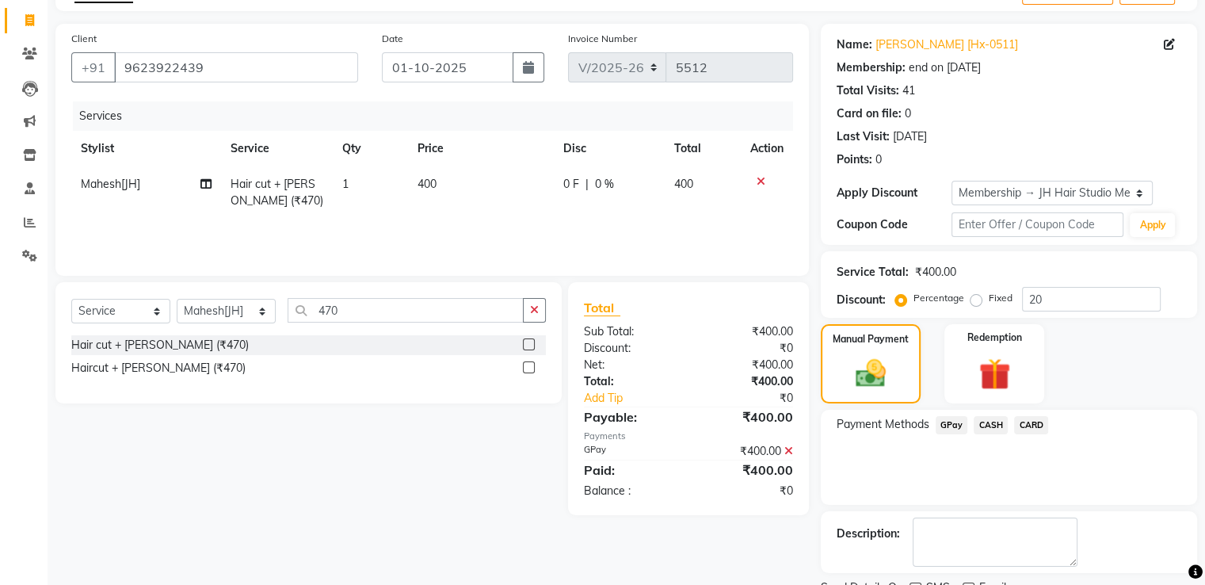
scroll to position [159, 0]
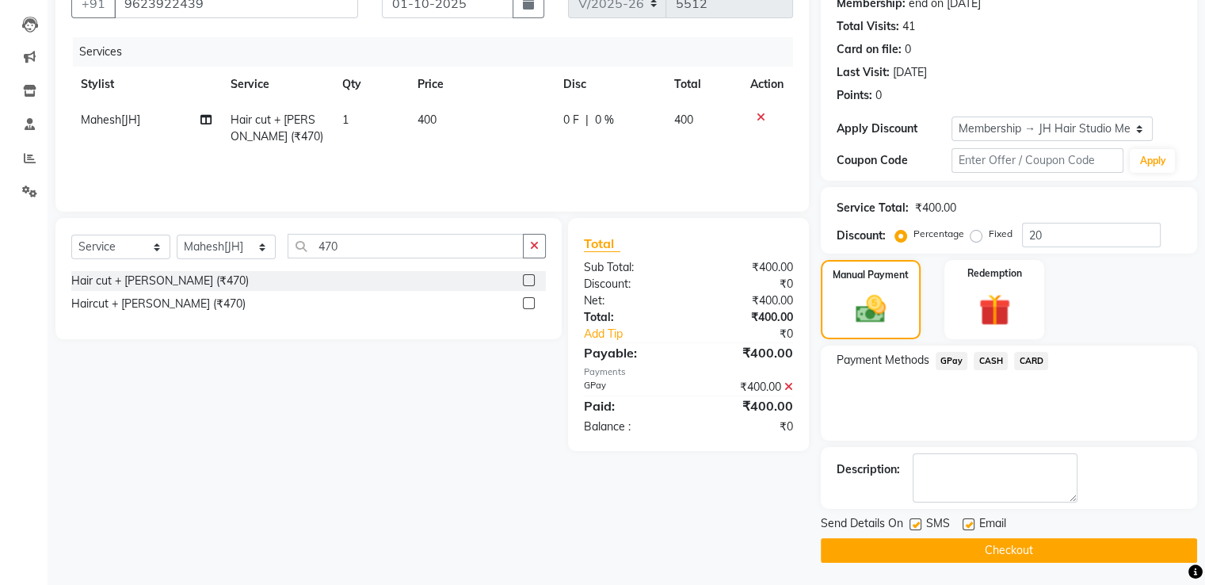
click at [1002, 554] on button "Checkout" at bounding box center [1009, 550] width 376 height 25
